Goal: Task Accomplishment & Management: Use online tool/utility

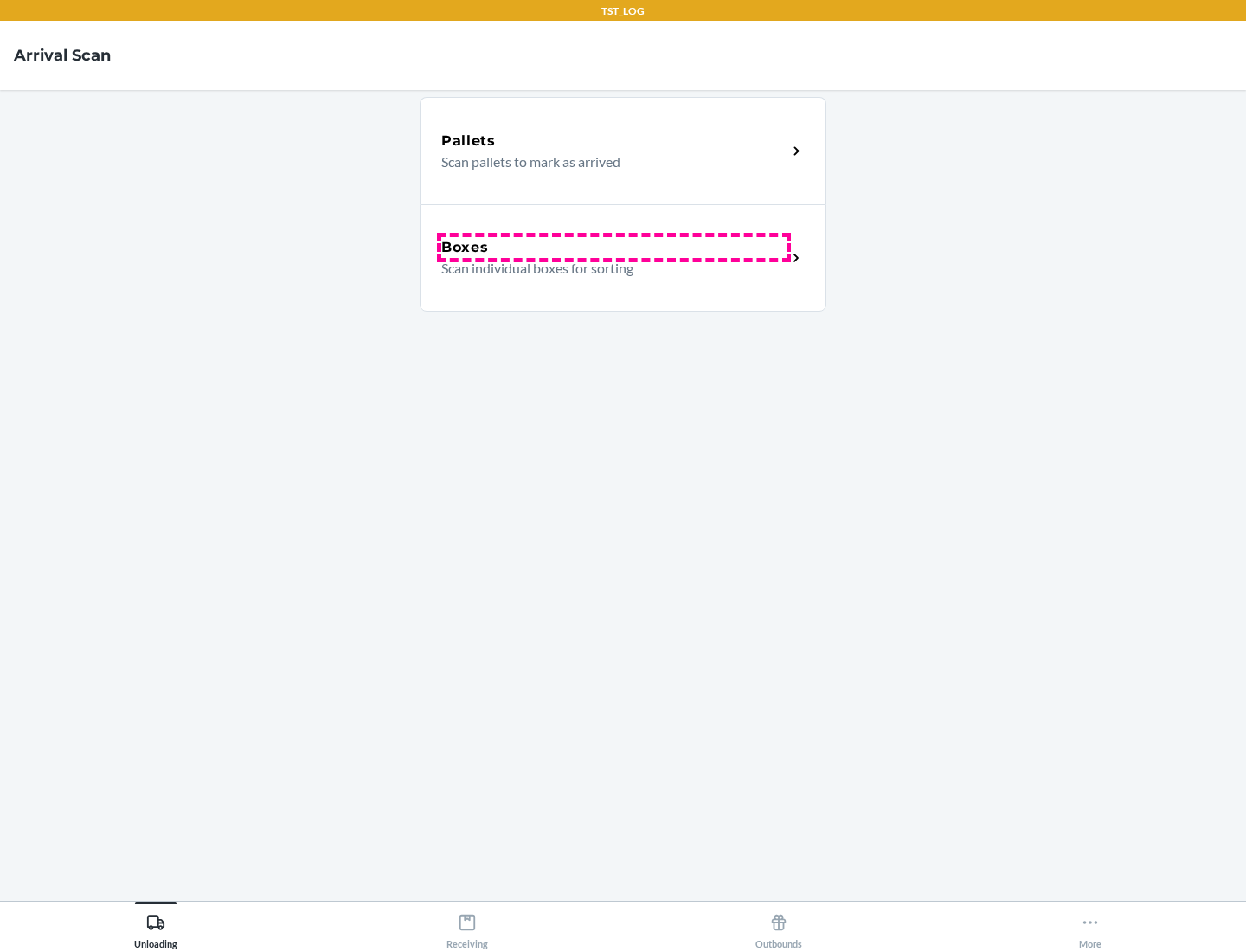
click at [613, 248] on div "Boxes" at bounding box center [613, 248] width 346 height 21
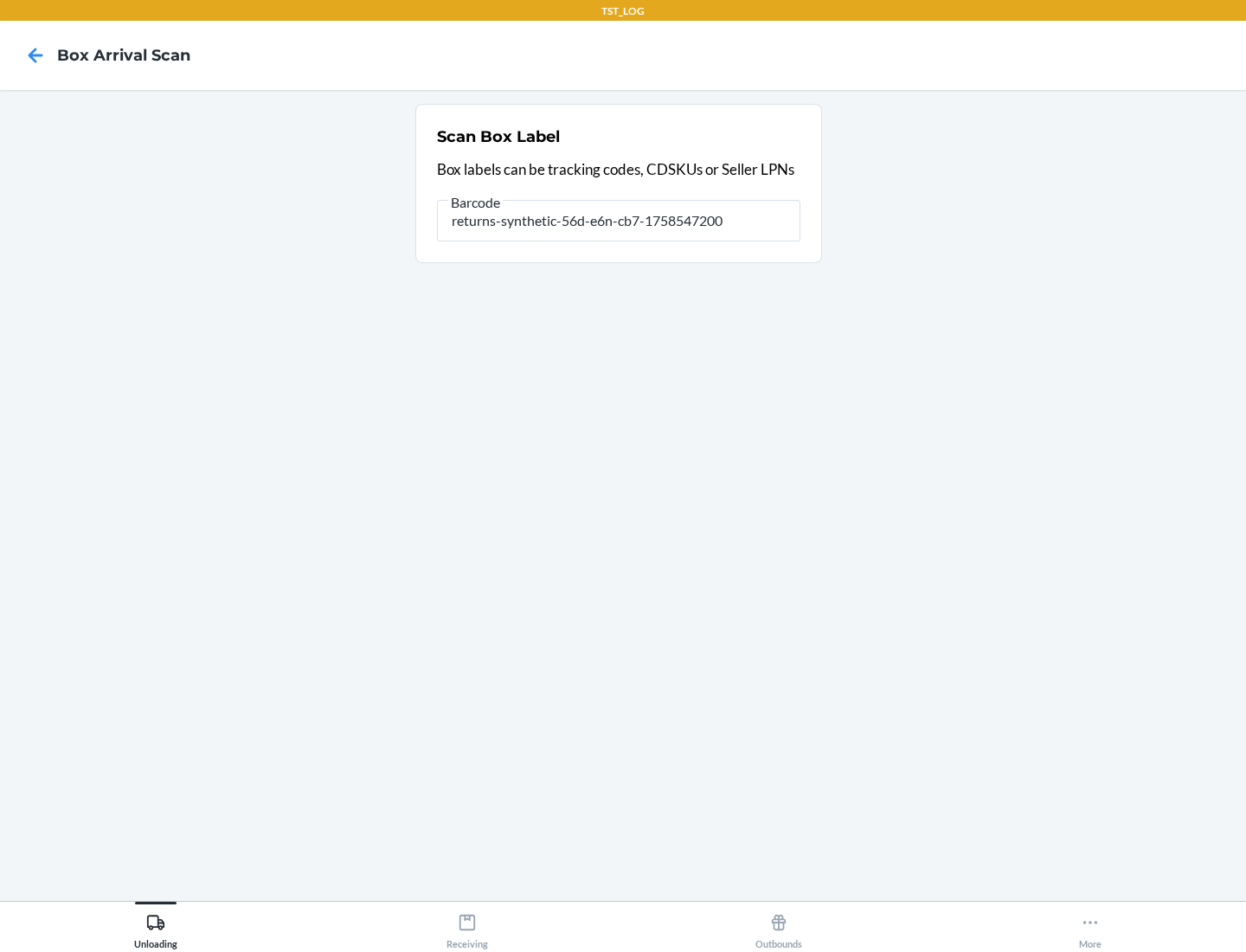
type input "returns-synthetic-56d-e6n-cb7-1758547200"
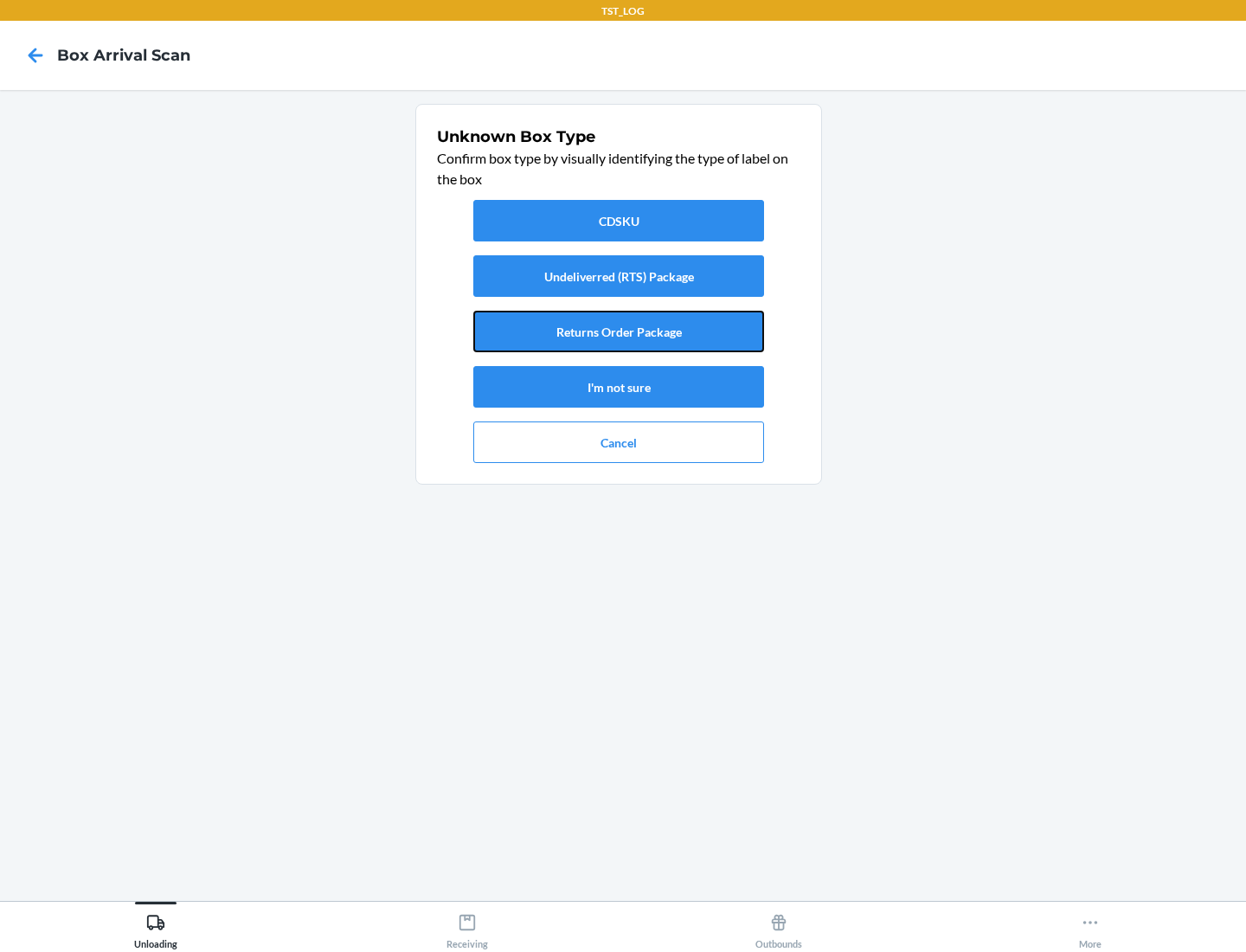
click at [619, 332] on button "Returns Order Package" at bounding box center [619, 332] width 291 height 42
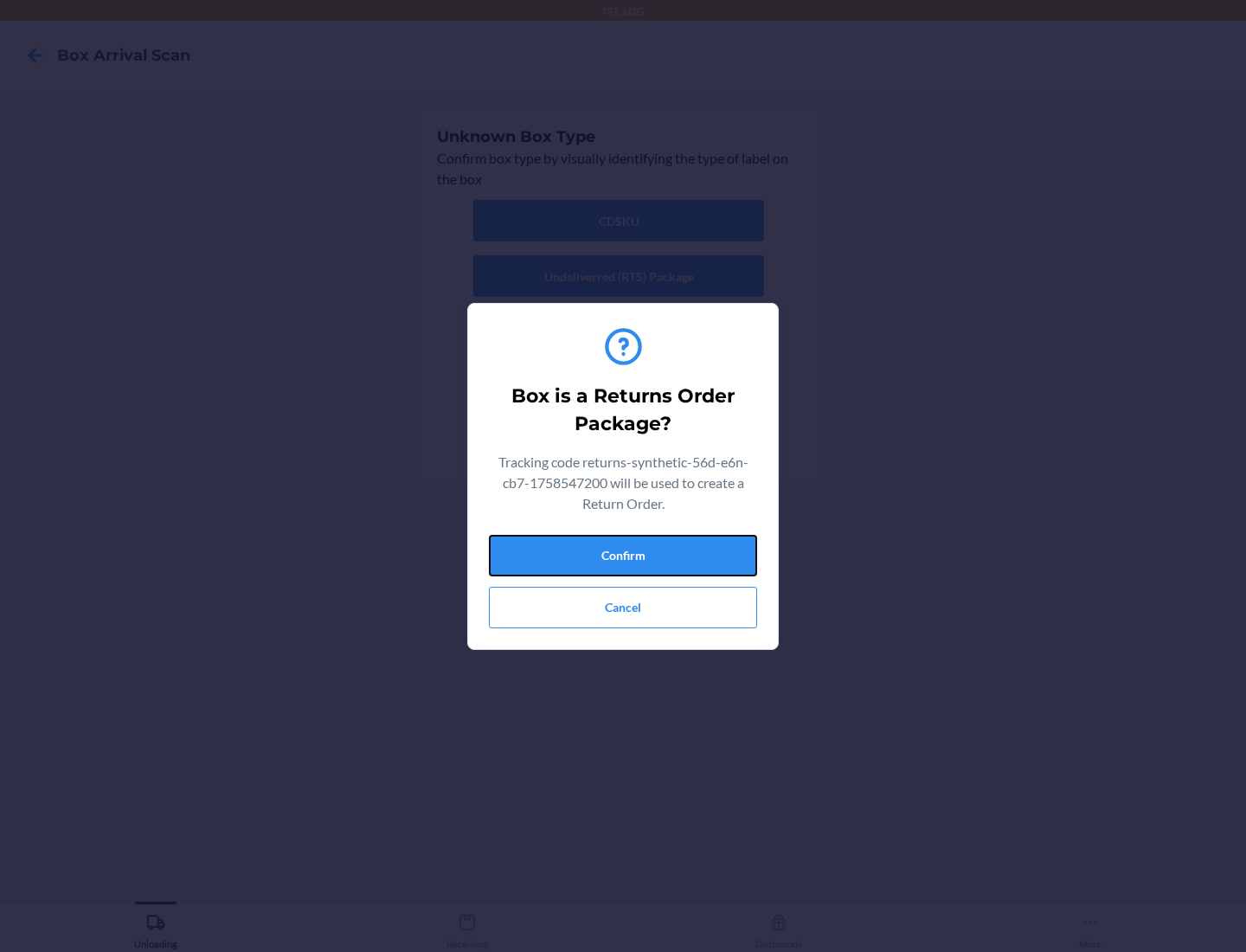
click at [623, 554] on button "Confirm" at bounding box center [623, 555] width 269 height 42
